Goal: Transaction & Acquisition: Subscribe to service/newsletter

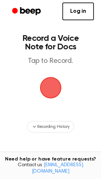
click at [53, 88] on span "button" at bounding box center [51, 88] width 20 height 20
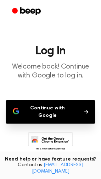
click at [47, 109] on button "Continue with Google" at bounding box center [51, 111] width 90 height 23
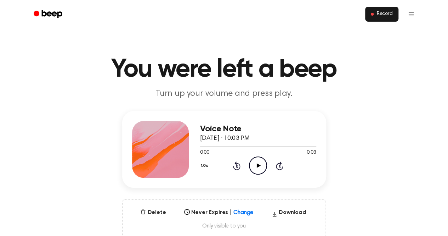
click at [396, 12] on button "Record" at bounding box center [381, 14] width 33 height 15
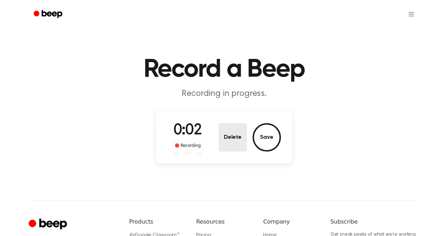
click at [238, 137] on button "Delete" at bounding box center [233, 137] width 28 height 28
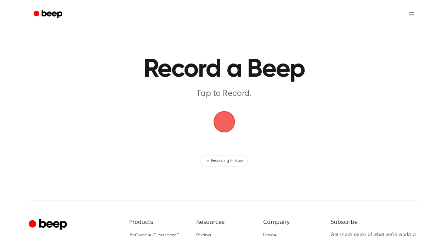
click at [220, 45] on main "Record a Beep Tap to Record. Recording History" at bounding box center [224, 83] width 448 height 166
drag, startPoint x: 440, startPoint y: 1, endPoint x: 292, endPoint y: 33, distance: 151.9
click at [292, 33] on main "Record a Beep Tap to Record. Recording History" at bounding box center [224, 83] width 448 height 166
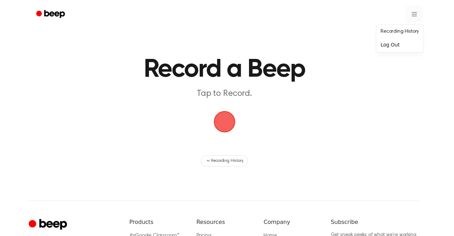
click at [410, 13] on html "Record a Beep Tap to Record. Recording History ⚠️ We are experiencing issues wi…" at bounding box center [227, 167] width 454 height 335
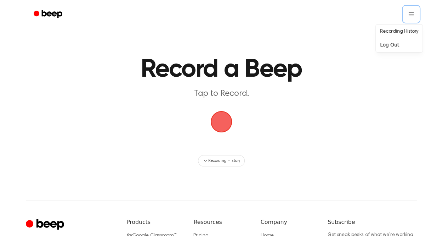
click at [369, 96] on html "Record a Beep Tap to Record. Recording History ⚠️ We are experiencing issues wi…" at bounding box center [224, 167] width 448 height 335
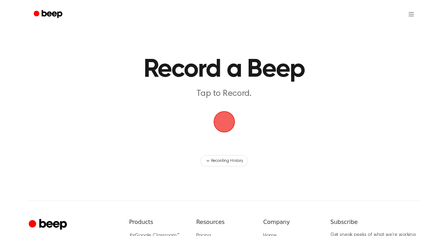
click at [44, 13] on icon "Beep" at bounding box center [49, 14] width 30 height 10
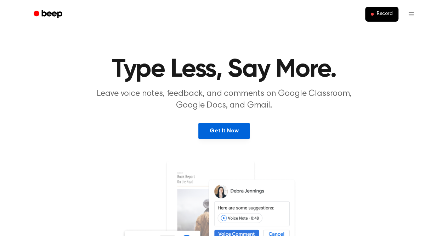
click at [214, 130] on link "Get It Now" at bounding box center [223, 131] width 51 height 16
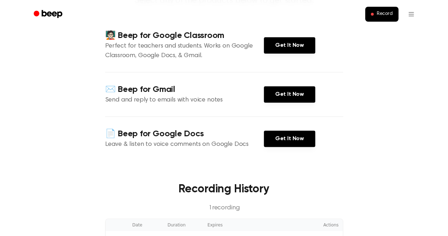
scroll to position [94, 0]
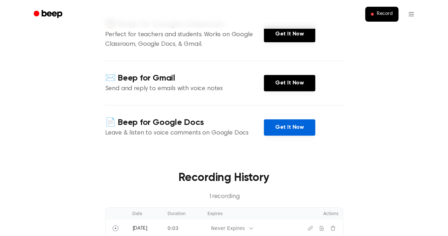
click at [278, 127] on link "Get It Now" at bounding box center [289, 127] width 51 height 16
